Goal: Transaction & Acquisition: Subscribe to service/newsletter

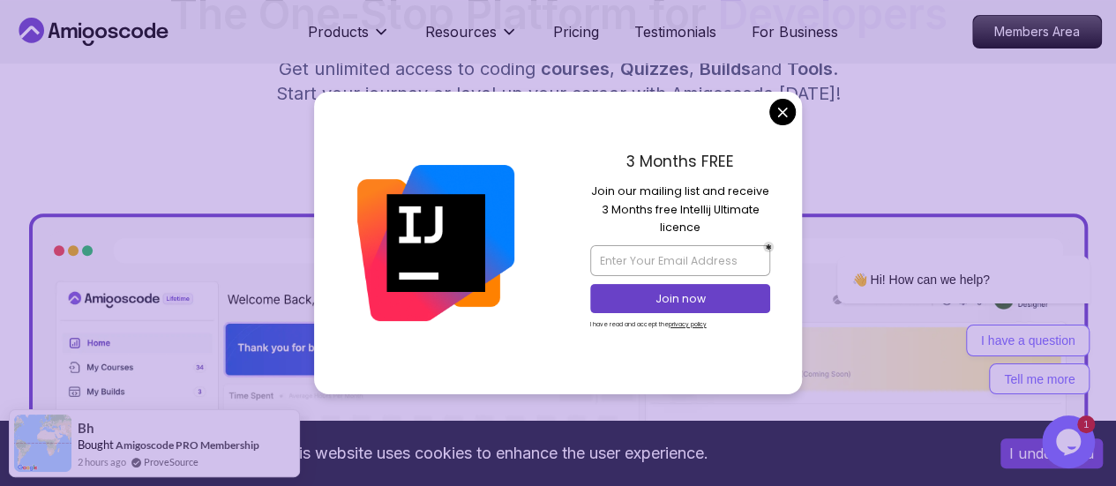
scroll to position [281, 0]
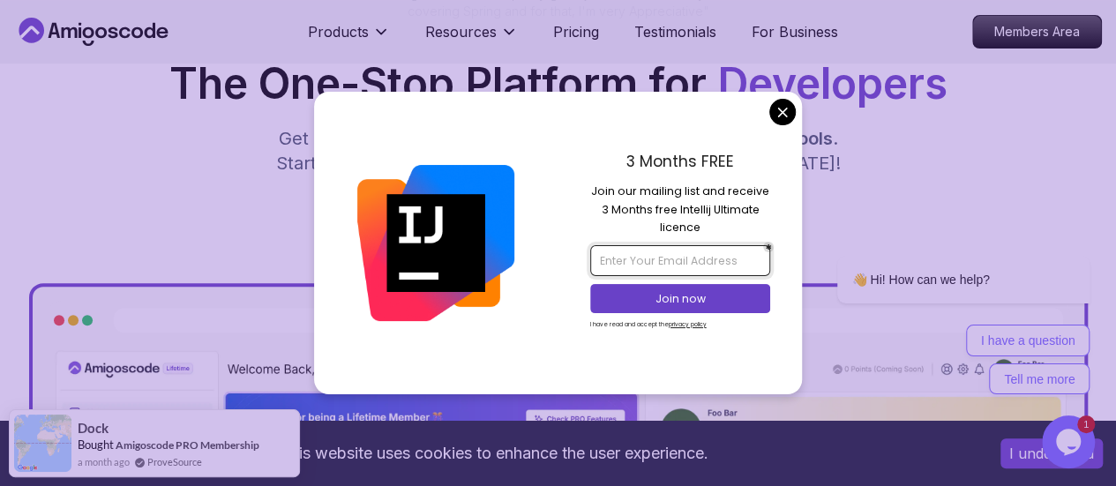
click at [630, 265] on input "email" at bounding box center [680, 260] width 180 height 30
type input "ث"
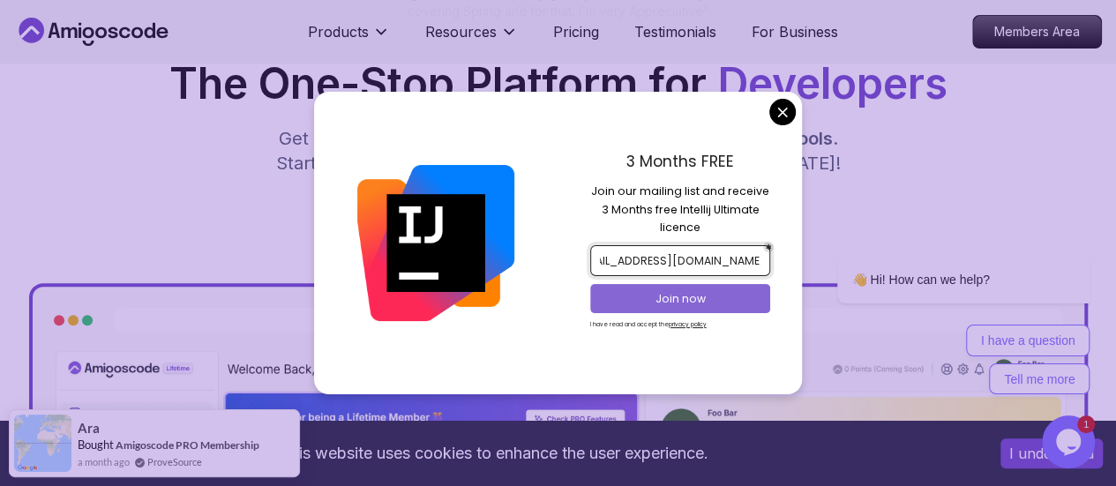
type input "[EMAIL_ADDRESS][DOMAIN_NAME]"
click at [713, 293] on p "Join now" at bounding box center [680, 299] width 146 height 16
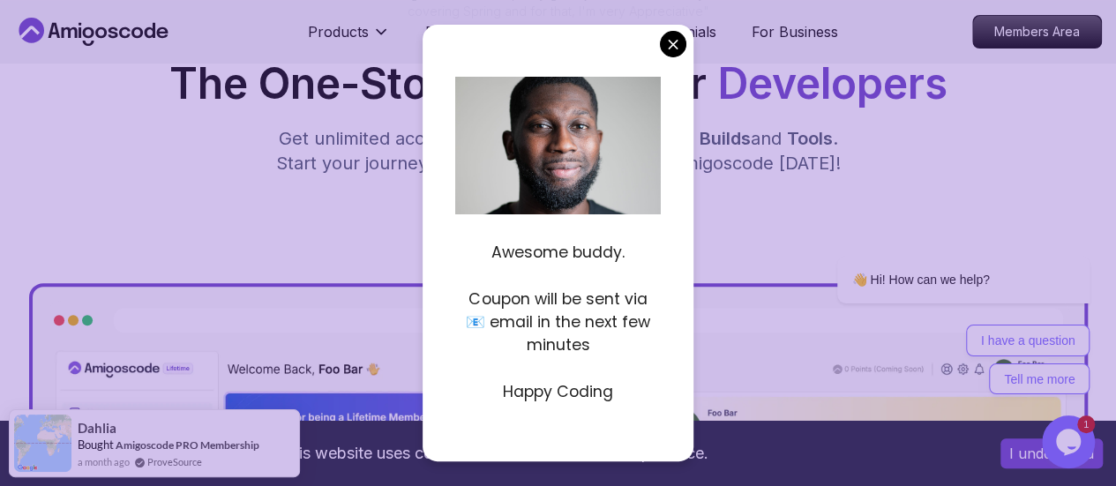
click at [746, 241] on div "Start for Free" at bounding box center [557, 219] width 1087 height 44
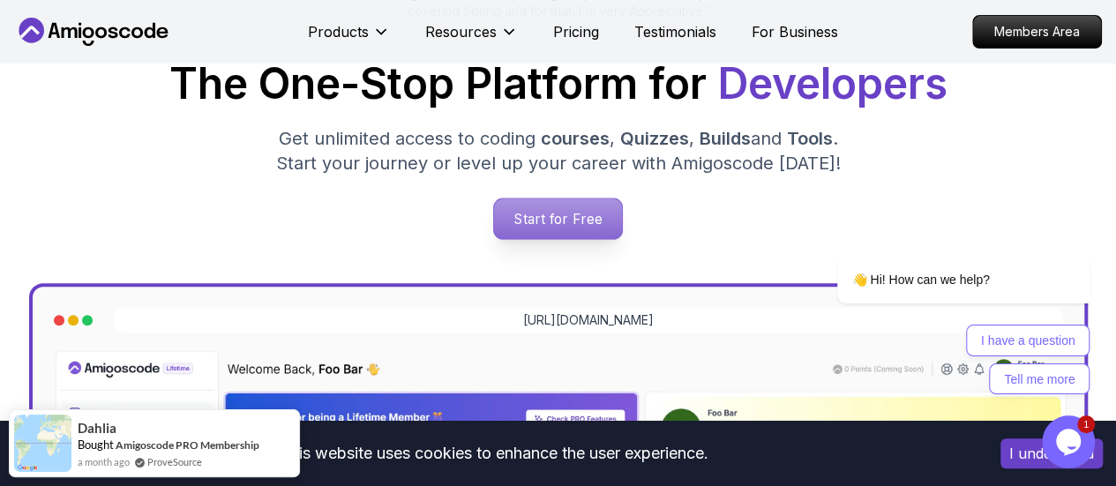
click at [598, 220] on p "Start for Free" at bounding box center [558, 218] width 128 height 41
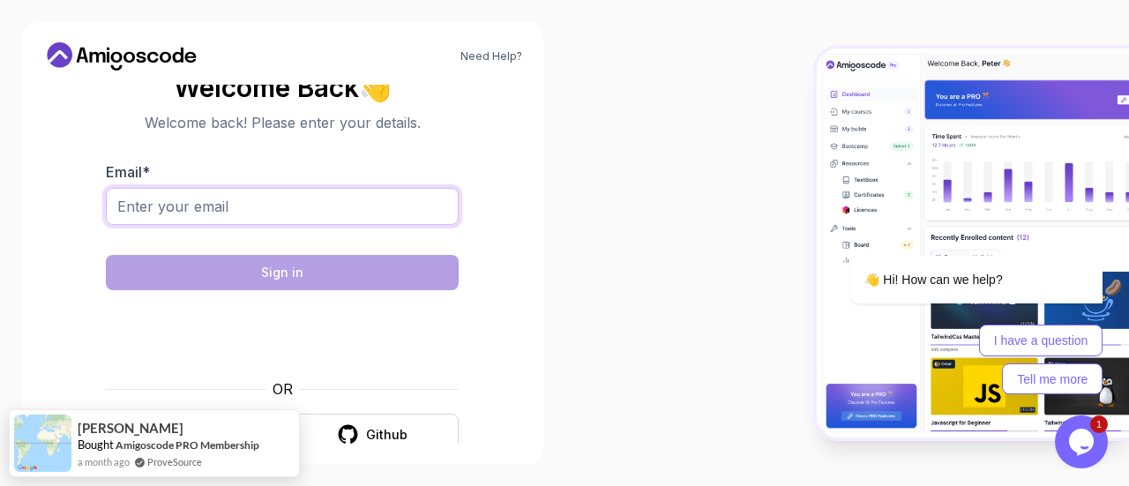
click at [226, 207] on input "Email *" at bounding box center [282, 206] width 353 height 37
type input "[EMAIL_ADDRESS][DOMAIN_NAME]"
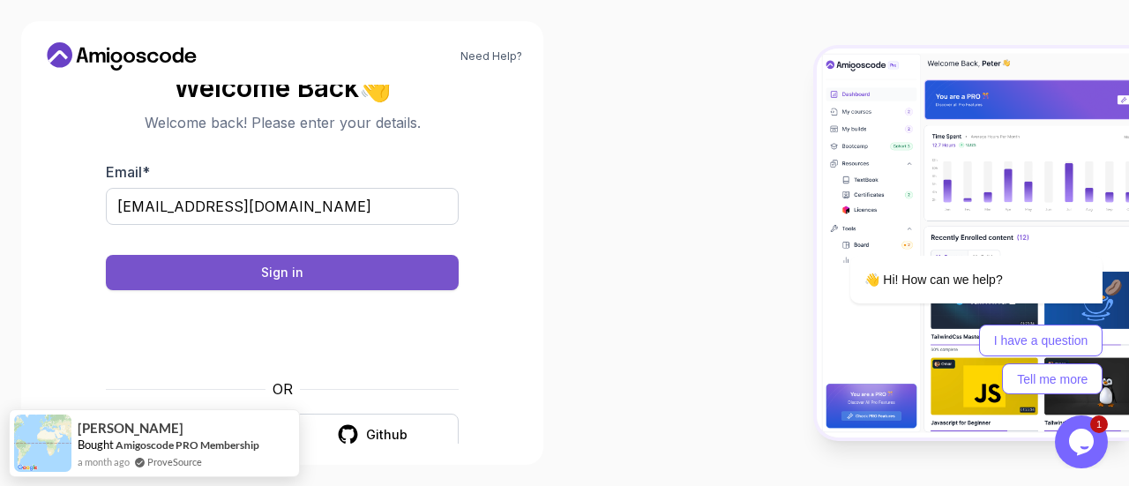
click at [336, 265] on button "Sign in" at bounding box center [282, 272] width 353 height 35
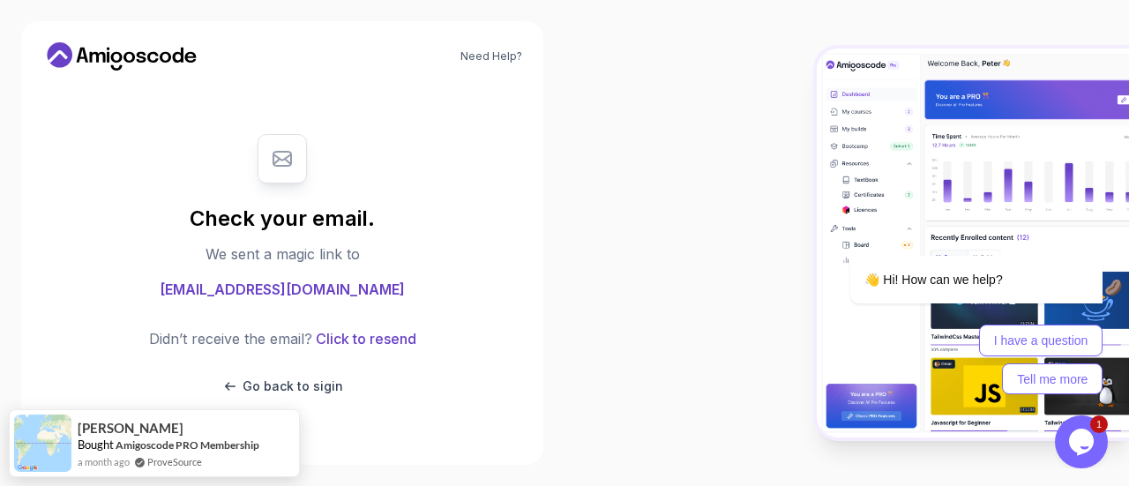
click at [656, 288] on div at bounding box center [846, 243] width 564 height 486
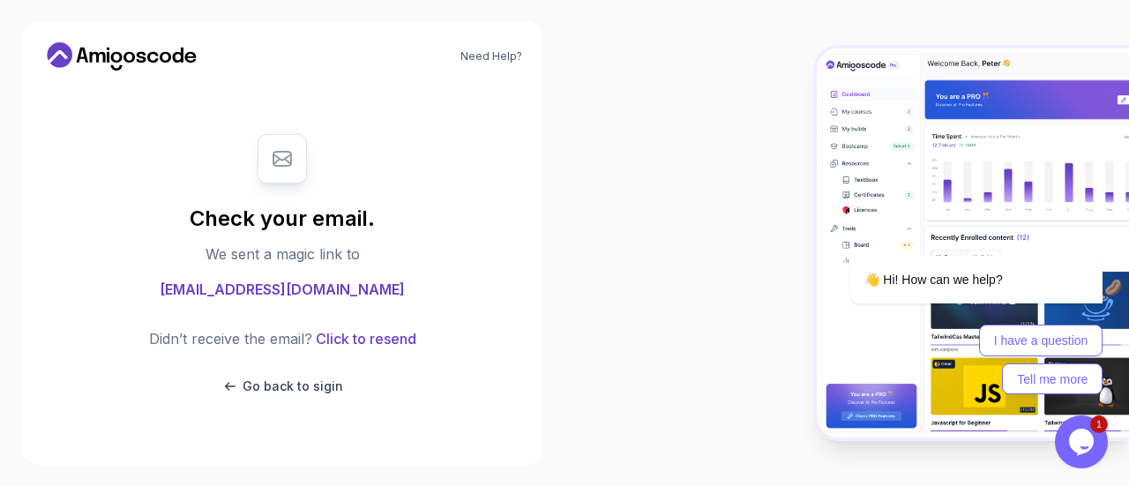
click at [697, 93] on div at bounding box center [846, 243] width 564 height 486
click at [605, 133] on div at bounding box center [846, 243] width 564 height 486
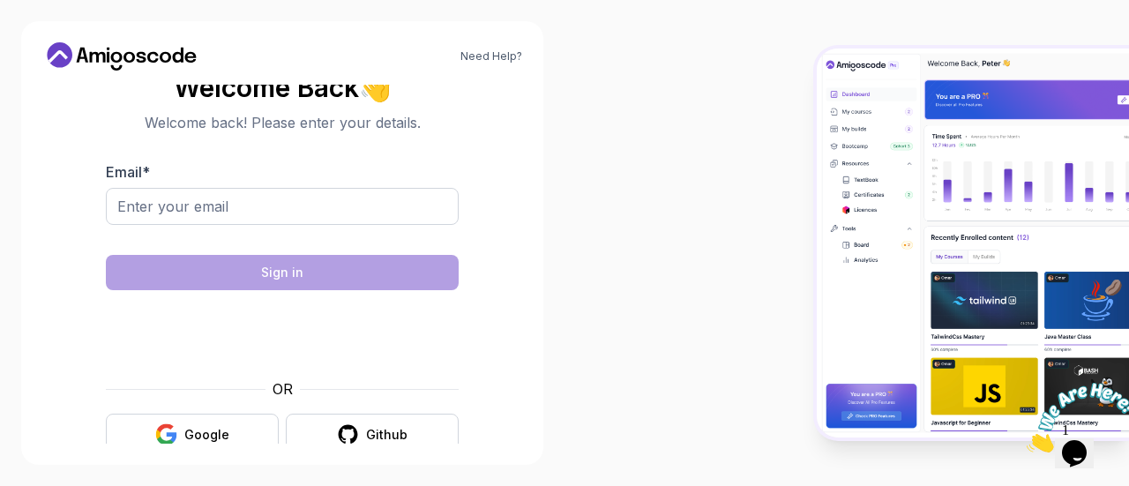
click at [938, 282] on img at bounding box center [973, 243] width 312 height 389
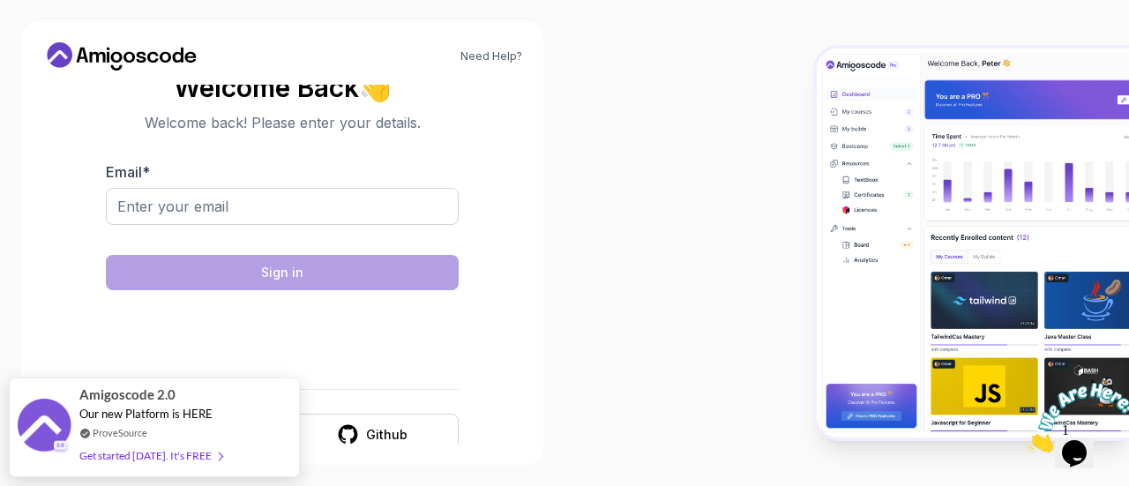
click at [938, 282] on img at bounding box center [973, 243] width 312 height 389
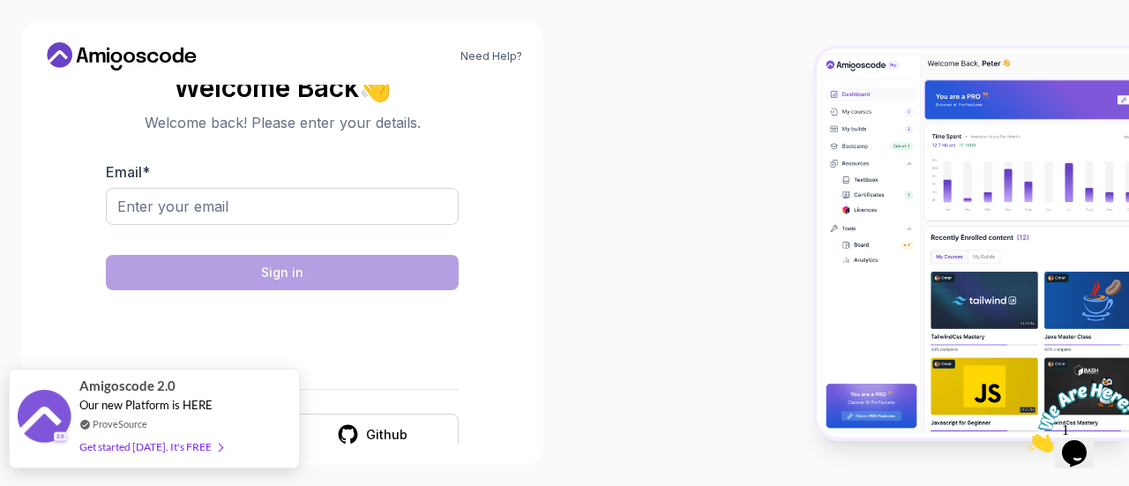
click at [173, 445] on div "Get started [DATE]. It's FREE" at bounding box center [150, 447] width 143 height 20
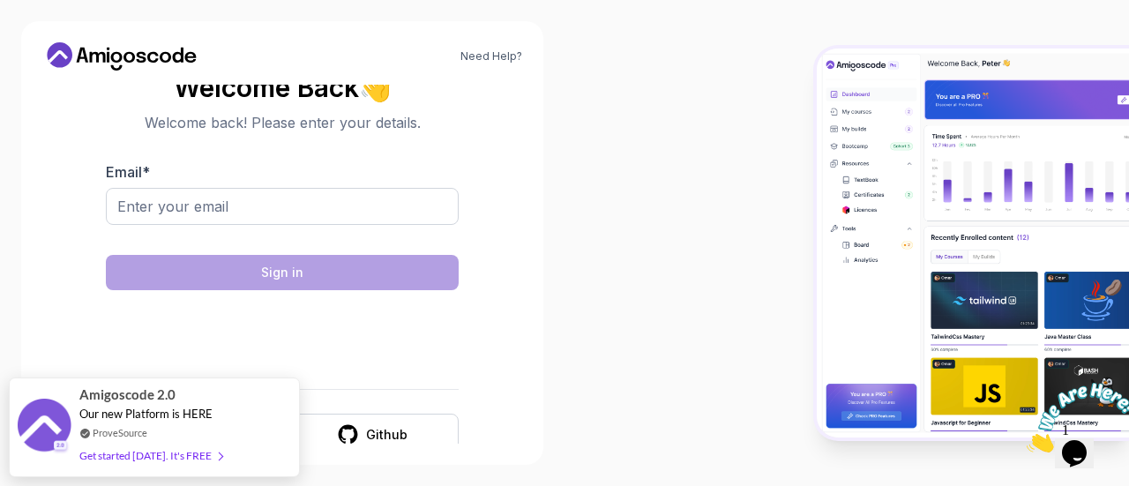
click at [772, 240] on div at bounding box center [846, 243] width 564 height 486
